Goal: Task Accomplishment & Management: Manage account settings

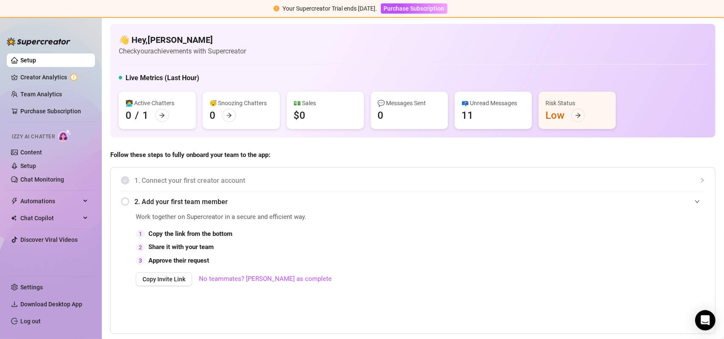
scroll to position [485, 0]
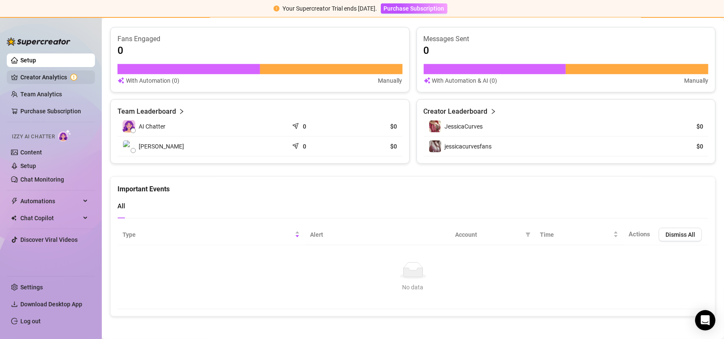
click at [38, 78] on link "Creator Analytics" at bounding box center [54, 77] width 68 height 14
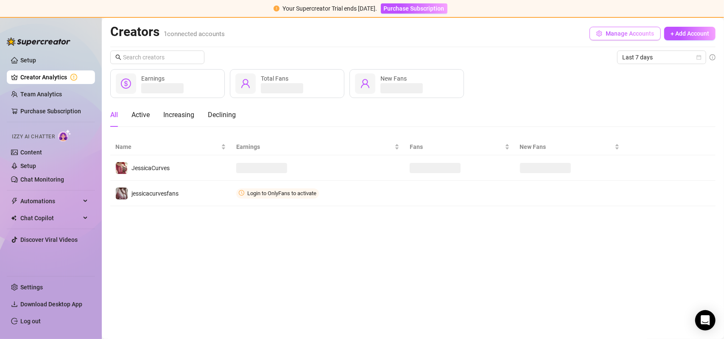
click at [628, 34] on span "Manage Accounts" at bounding box center [630, 33] width 48 height 7
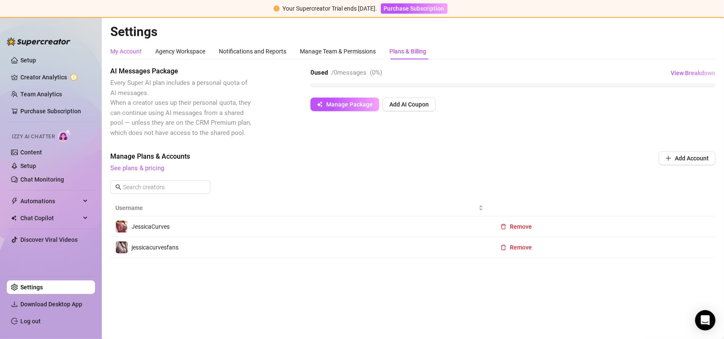
click at [117, 53] on div "My Account" at bounding box center [125, 51] width 31 height 9
